Goal: Task Accomplishment & Management: Manage account settings

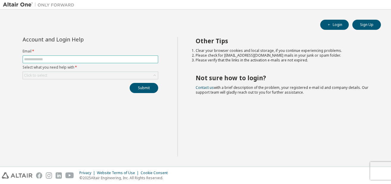
click at [91, 60] on input "text" at bounding box center [90, 59] width 133 height 5
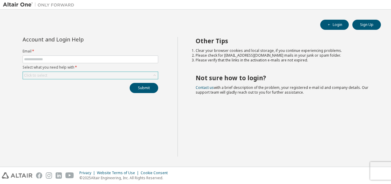
click at [64, 74] on div "Click to select" at bounding box center [90, 75] width 135 height 7
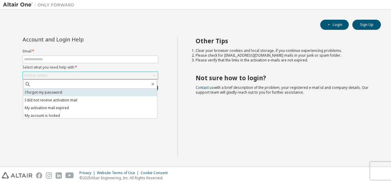
click at [59, 91] on li "I forgot my password" at bounding box center [90, 92] width 134 height 8
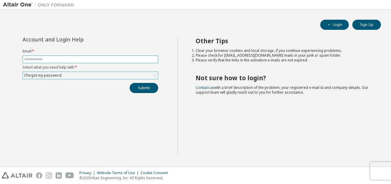
click at [62, 60] on input "text" at bounding box center [90, 59] width 133 height 5
type input "**********"
click at [143, 87] on button "Submit" at bounding box center [144, 88] width 29 height 10
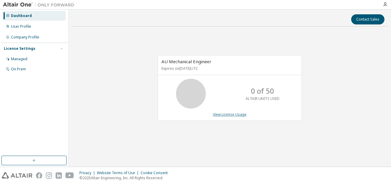
click at [226, 113] on link "View License Usage" at bounding box center [230, 114] width 34 height 5
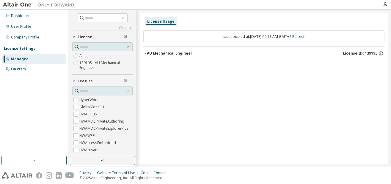
click at [267, 108] on div "License Usage Last updated at: [DATE] 09:18 AM GMT+2 Refresh AU Mechanical Engi…" at bounding box center [264, 87] width 248 height 151
click at [150, 54] on div "AU Mechanical Engineer" at bounding box center [170, 53] width 46 height 5
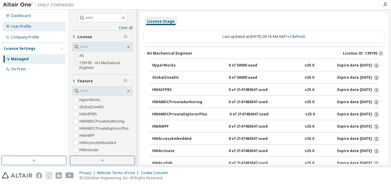
click at [22, 26] on div "User Profile" at bounding box center [21, 26] width 20 height 5
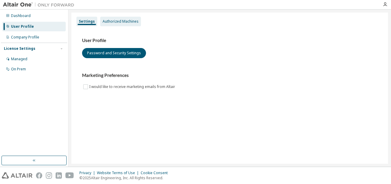
click at [118, 19] on div "Authorized Machines" at bounding box center [121, 21] width 36 height 5
